Goal: Information Seeking & Learning: Learn about a topic

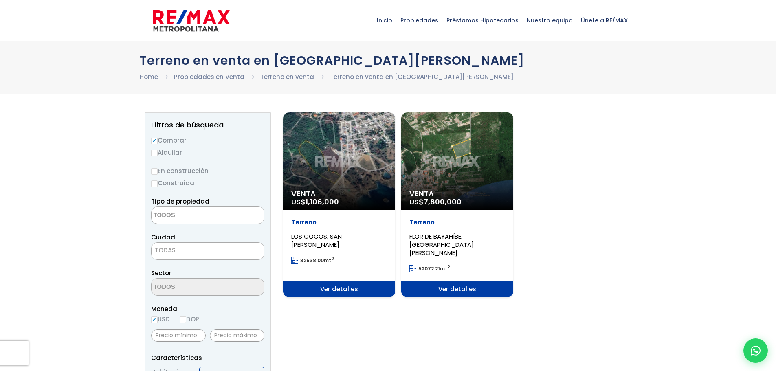
select select
click at [369, 161] on div "Venta US$ 1,106,000" at bounding box center [339, 161] width 112 height 98
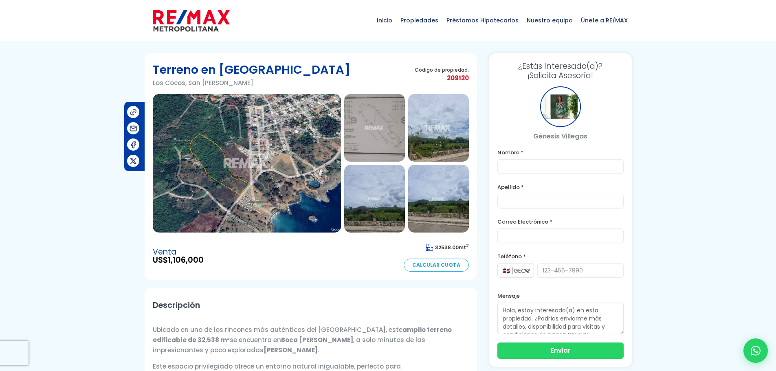
click at [286, 191] on img at bounding box center [247, 163] width 188 height 139
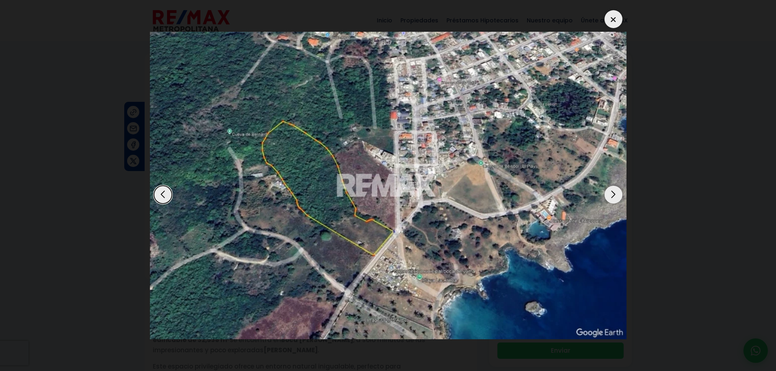
click at [617, 18] on div at bounding box center [614, 19] width 18 height 18
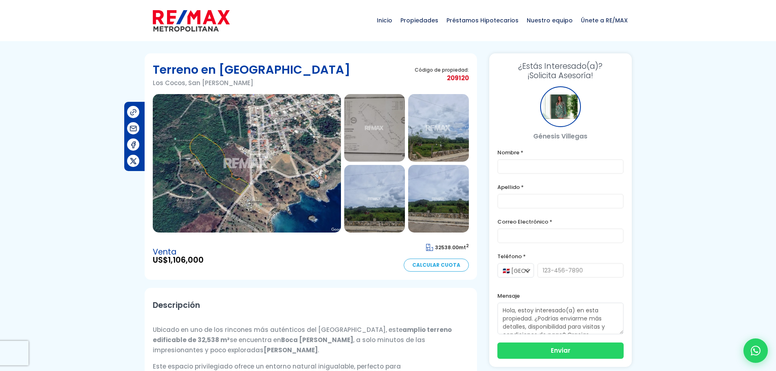
click at [249, 210] on img at bounding box center [247, 163] width 188 height 139
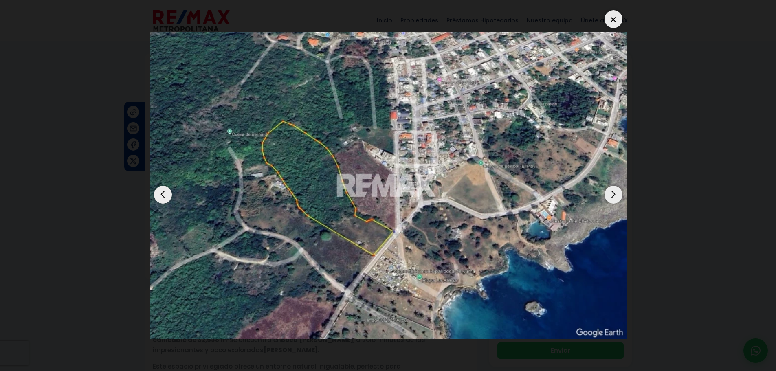
drag, startPoint x: 608, startPoint y: 12, endPoint x: 616, endPoint y: 18, distance: 9.7
click at [608, 13] on div at bounding box center [614, 19] width 18 height 18
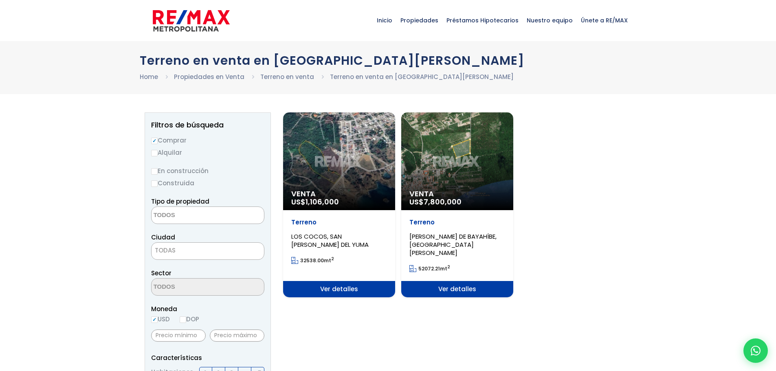
select select
